Goal: Task Accomplishment & Management: Manage account settings

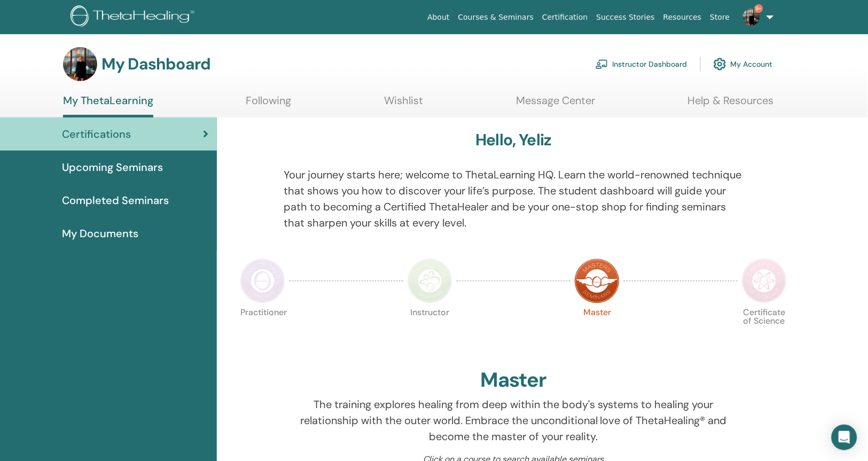
click at [662, 62] on link "Instructor Dashboard" at bounding box center [642, 63] width 92 height 23
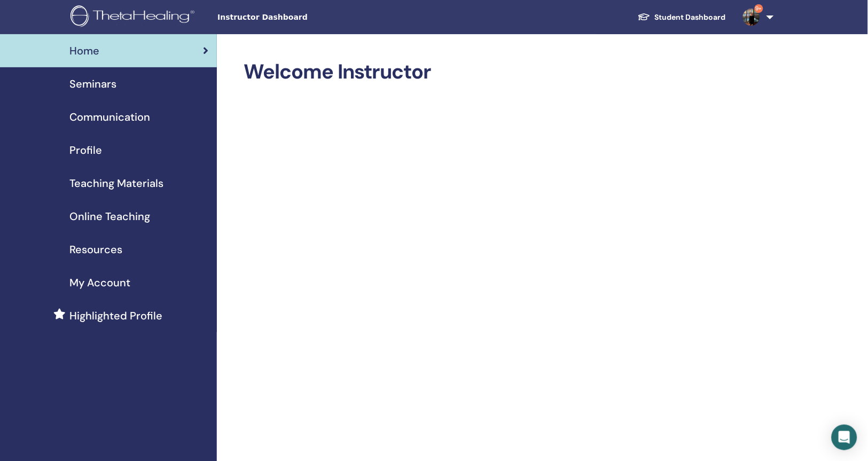
click at [104, 84] on span "Seminars" at bounding box center [92, 84] width 47 height 16
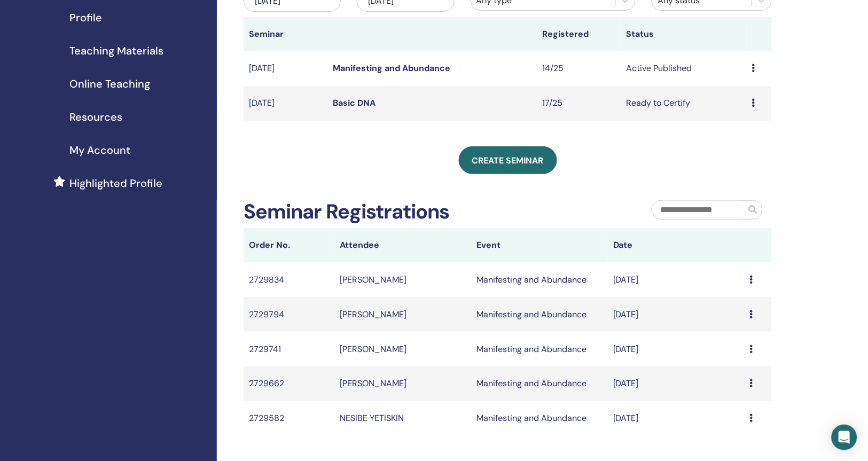
scroll to position [148, 0]
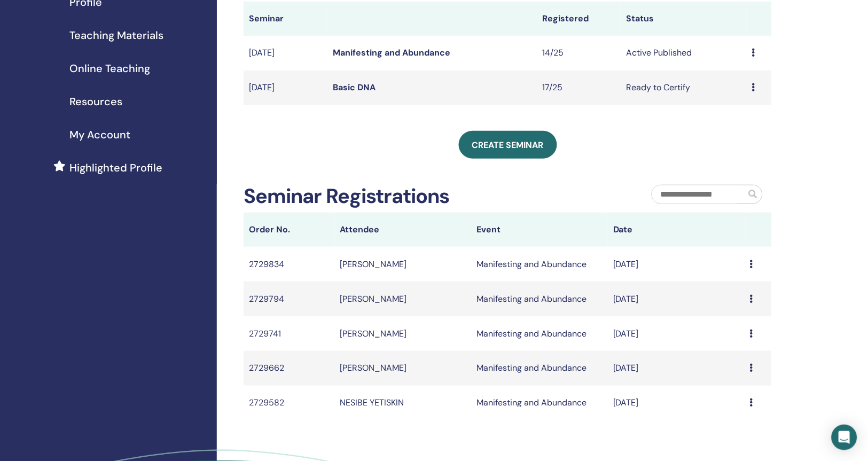
click at [678, 97] on td "Ready to Certify" at bounding box center [684, 87] width 126 height 35
click at [669, 159] on div "Create seminar" at bounding box center [508, 145] width 528 height 28
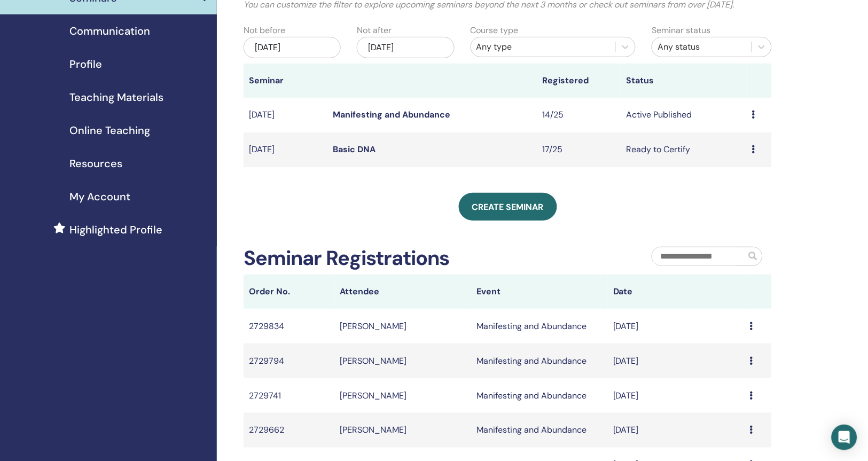
scroll to position [87, 0]
click at [751, 164] on td "Preview Edit Attendees Cancel" at bounding box center [759, 148] width 25 height 35
click at [754, 152] on icon at bounding box center [753, 148] width 3 height 9
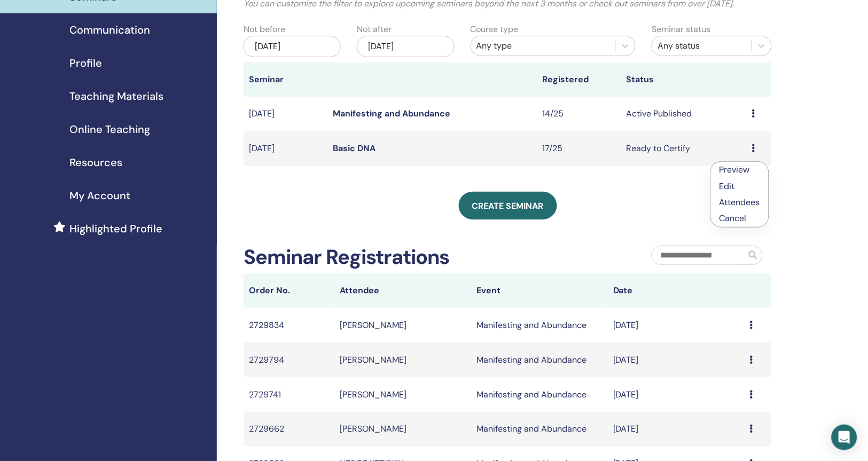
click at [732, 202] on link "Attendees" at bounding box center [739, 202] width 41 height 11
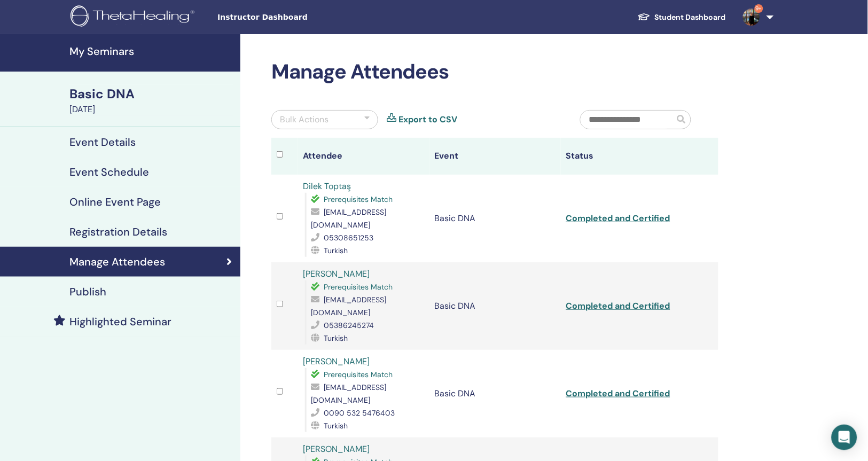
click at [662, 217] on link "Completed and Certified" at bounding box center [618, 218] width 104 height 11
click at [657, 300] on link "Completed and Certified" at bounding box center [618, 305] width 104 height 11
click at [113, 141] on h4 "Event Details" at bounding box center [102, 142] width 66 height 13
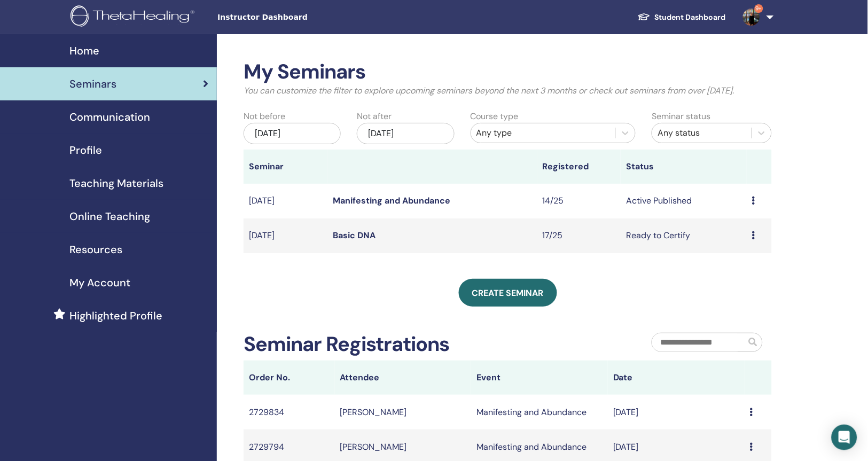
click at [754, 205] on icon at bounding box center [753, 200] width 3 height 9
click at [754, 215] on div "Preview Edit Attendees Cancel" at bounding box center [740, 248] width 59 height 66
click at [124, 113] on span "Communication" at bounding box center [109, 117] width 81 height 16
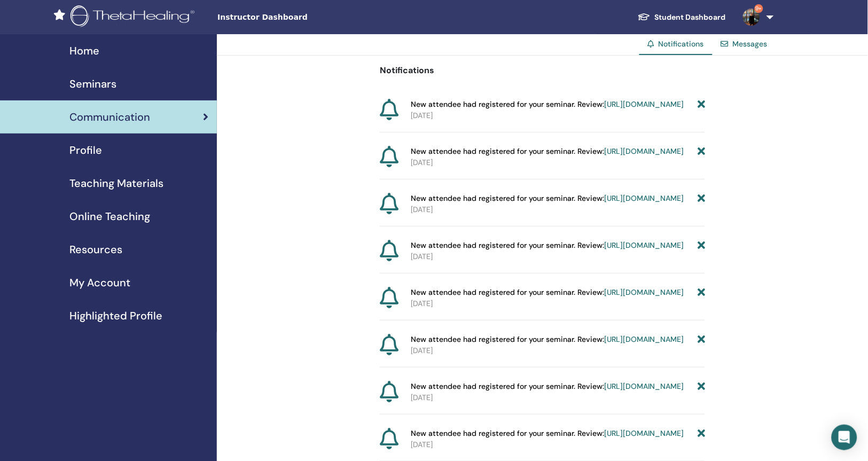
click at [109, 213] on span "Online Teaching" at bounding box center [109, 216] width 81 height 16
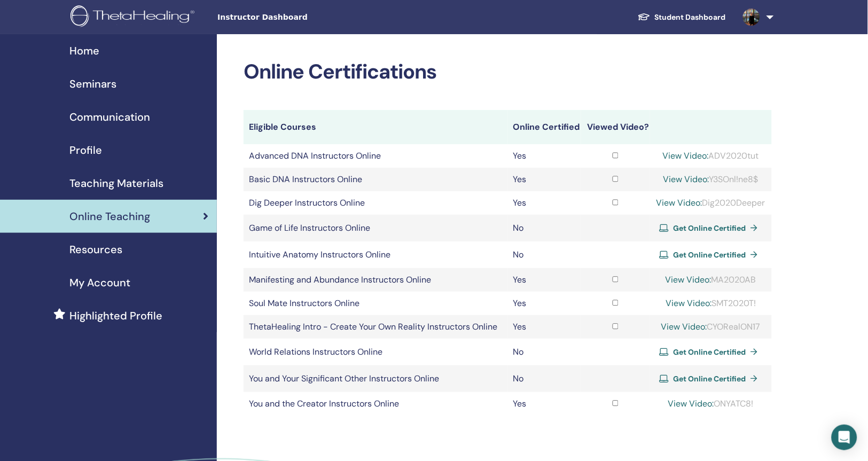
click at [702, 233] on span "Get Online Certified" at bounding box center [709, 228] width 73 height 10
click at [344, 241] on td "Game of Life Instructors Online" at bounding box center [376, 228] width 264 height 27
click at [348, 241] on td "Game of Life Instructors Online" at bounding box center [376, 228] width 264 height 27
click at [120, 184] on span "Teaching Materials" at bounding box center [116, 183] width 94 height 16
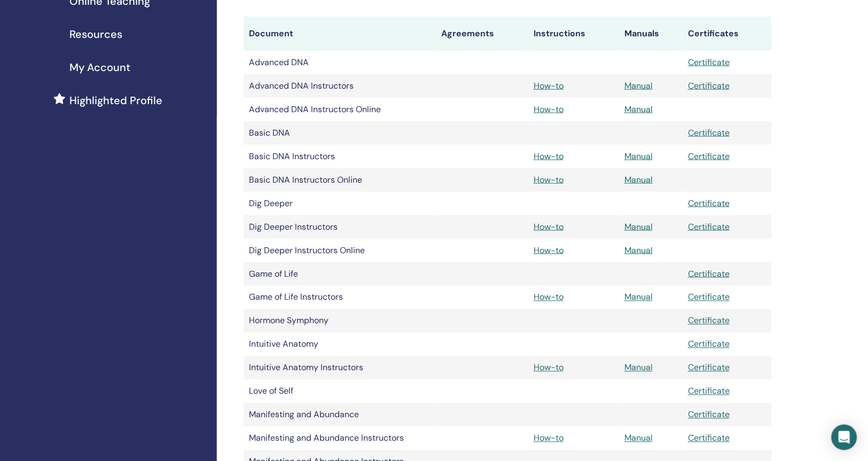
scroll to position [225, 0]
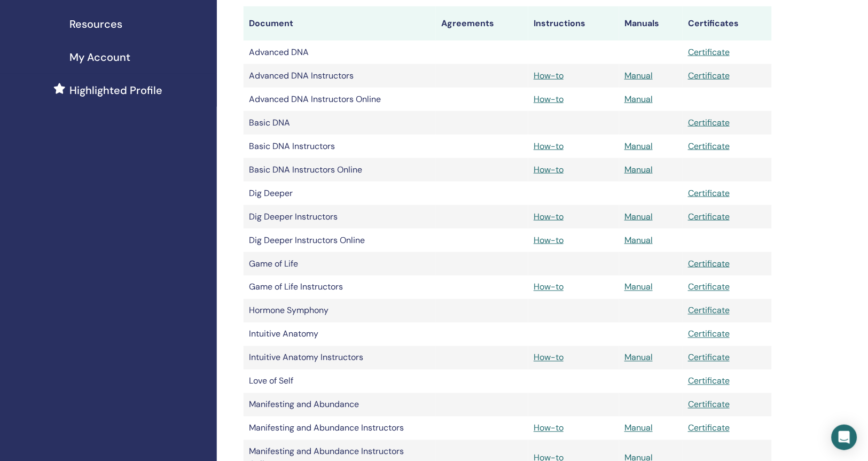
click at [558, 291] on link "How-to" at bounding box center [549, 286] width 30 height 11
